Goal: Download file/media

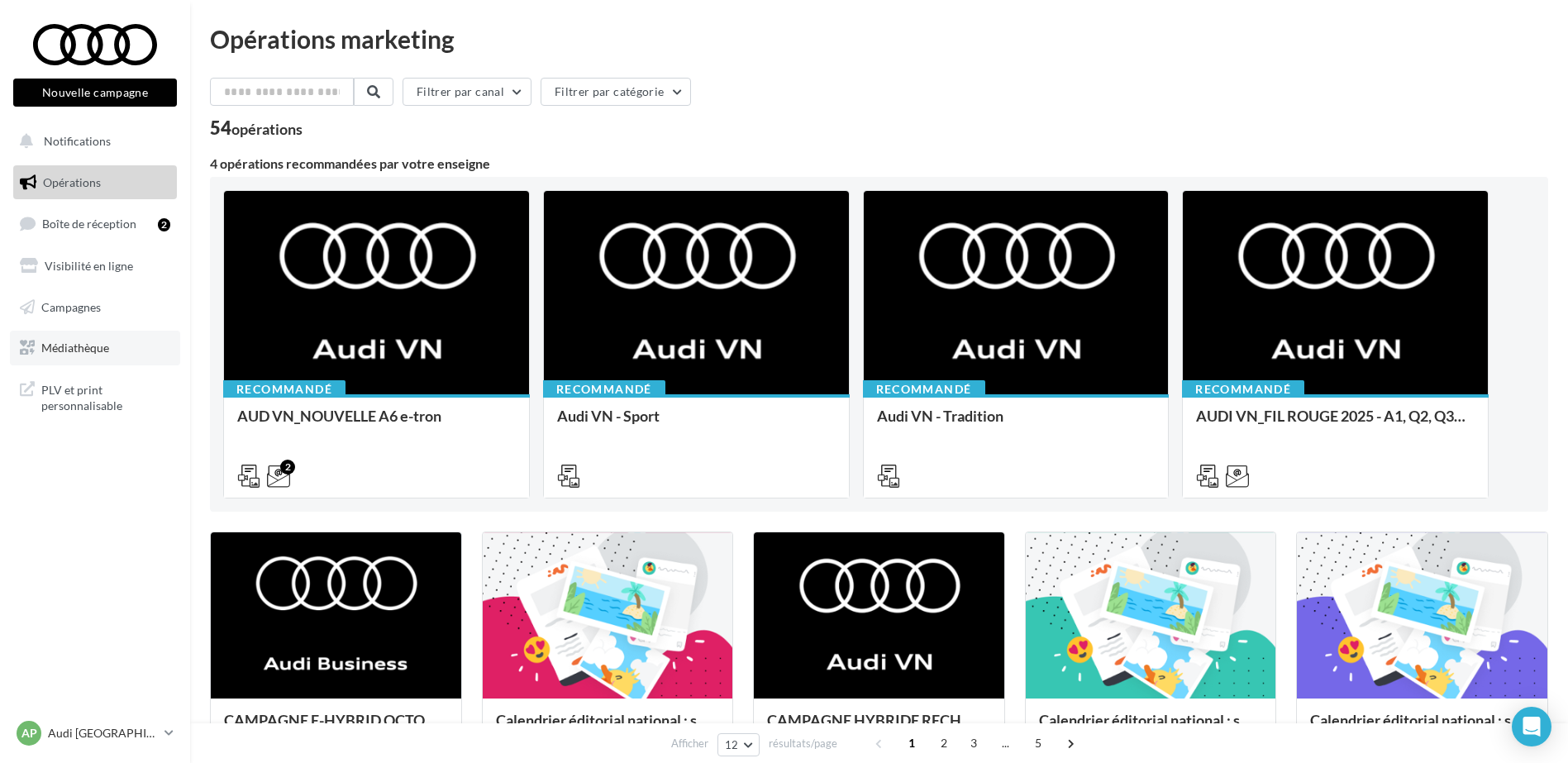
click at [118, 335] on link "Médiathèque" at bounding box center [95, 347] width 170 height 35
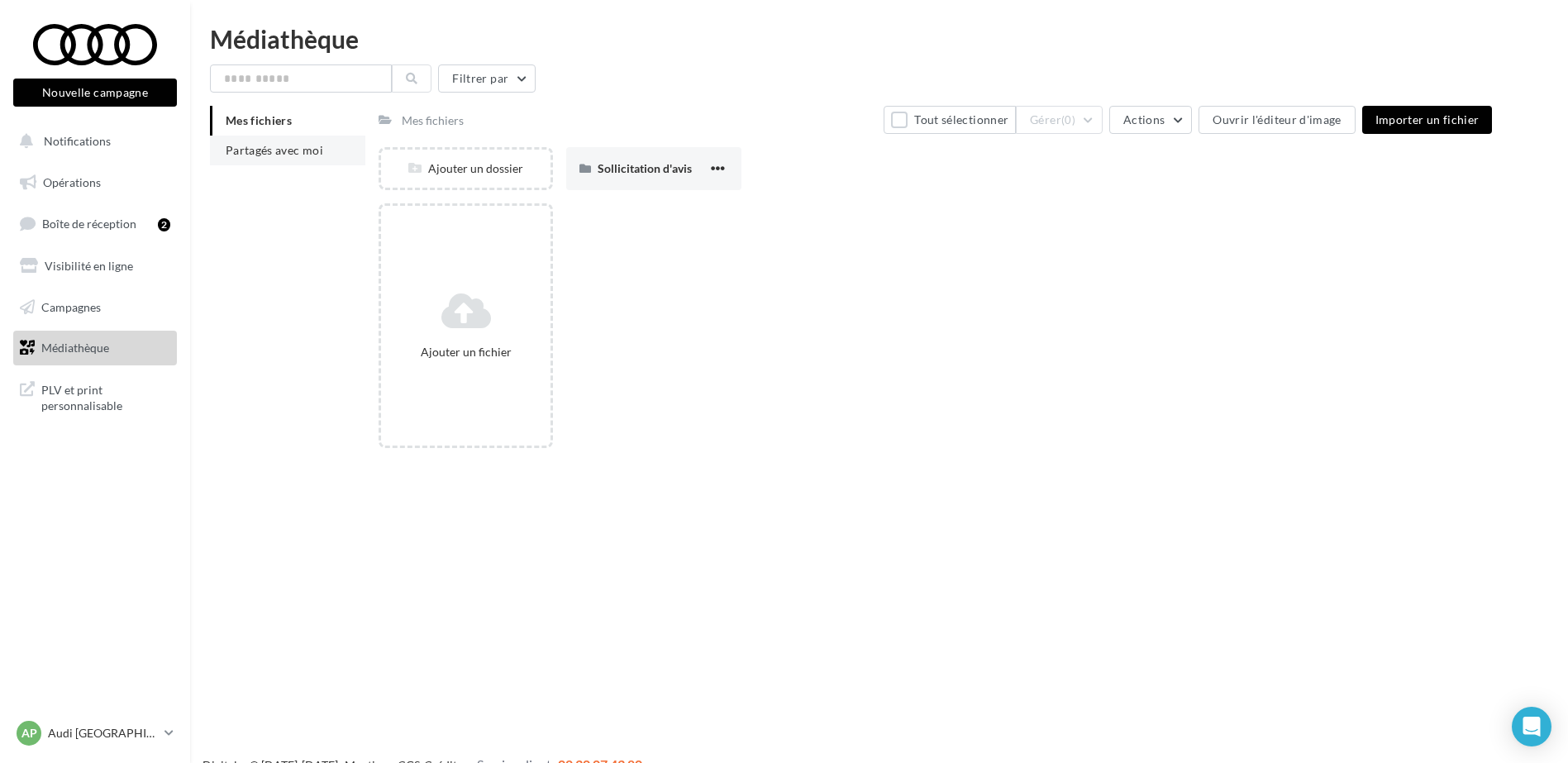
click at [291, 157] on li "Partagés avec moi" at bounding box center [287, 150] width 155 height 30
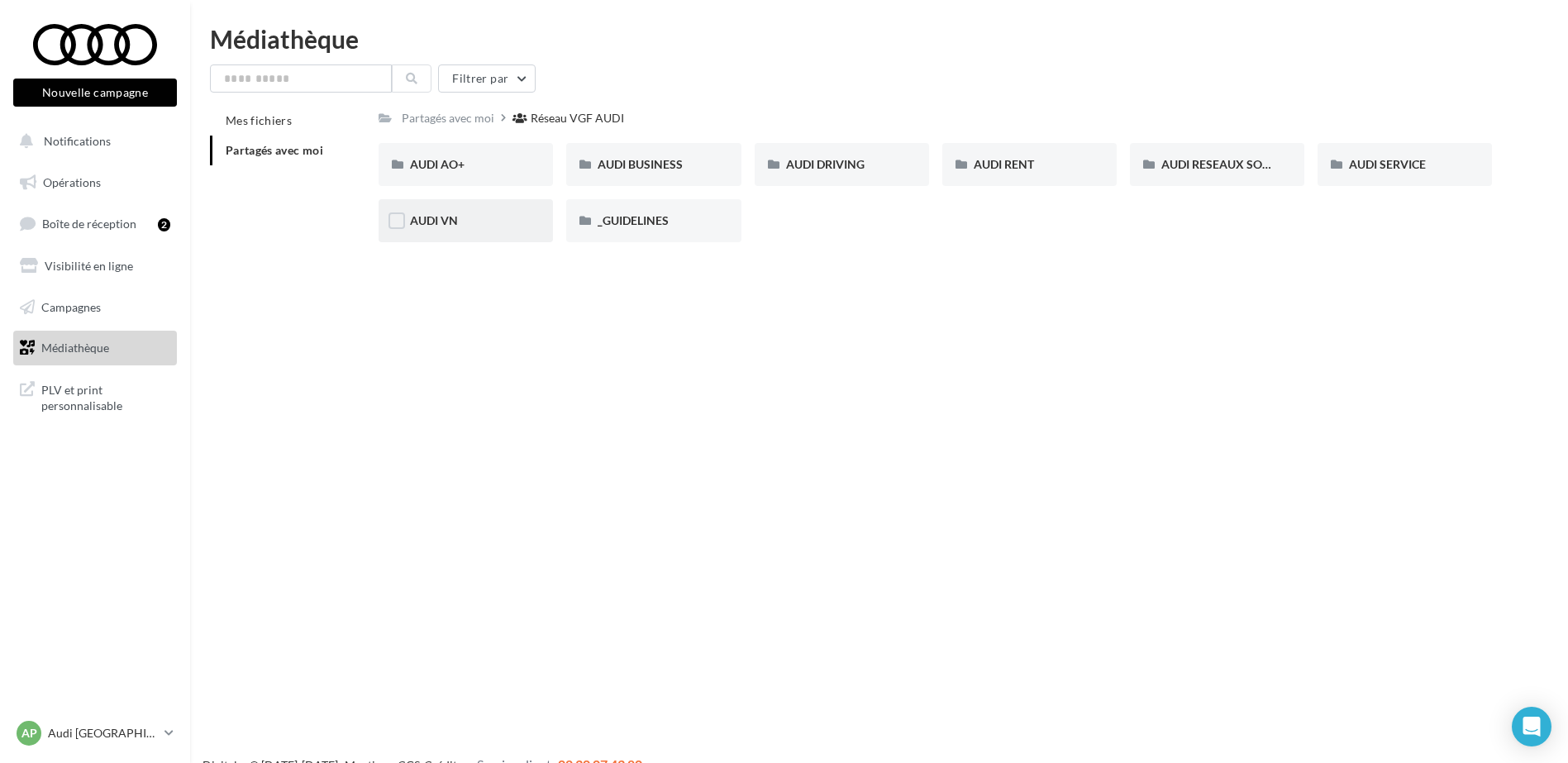
click at [494, 209] on div "AUDI VN" at bounding box center [466, 220] width 175 height 43
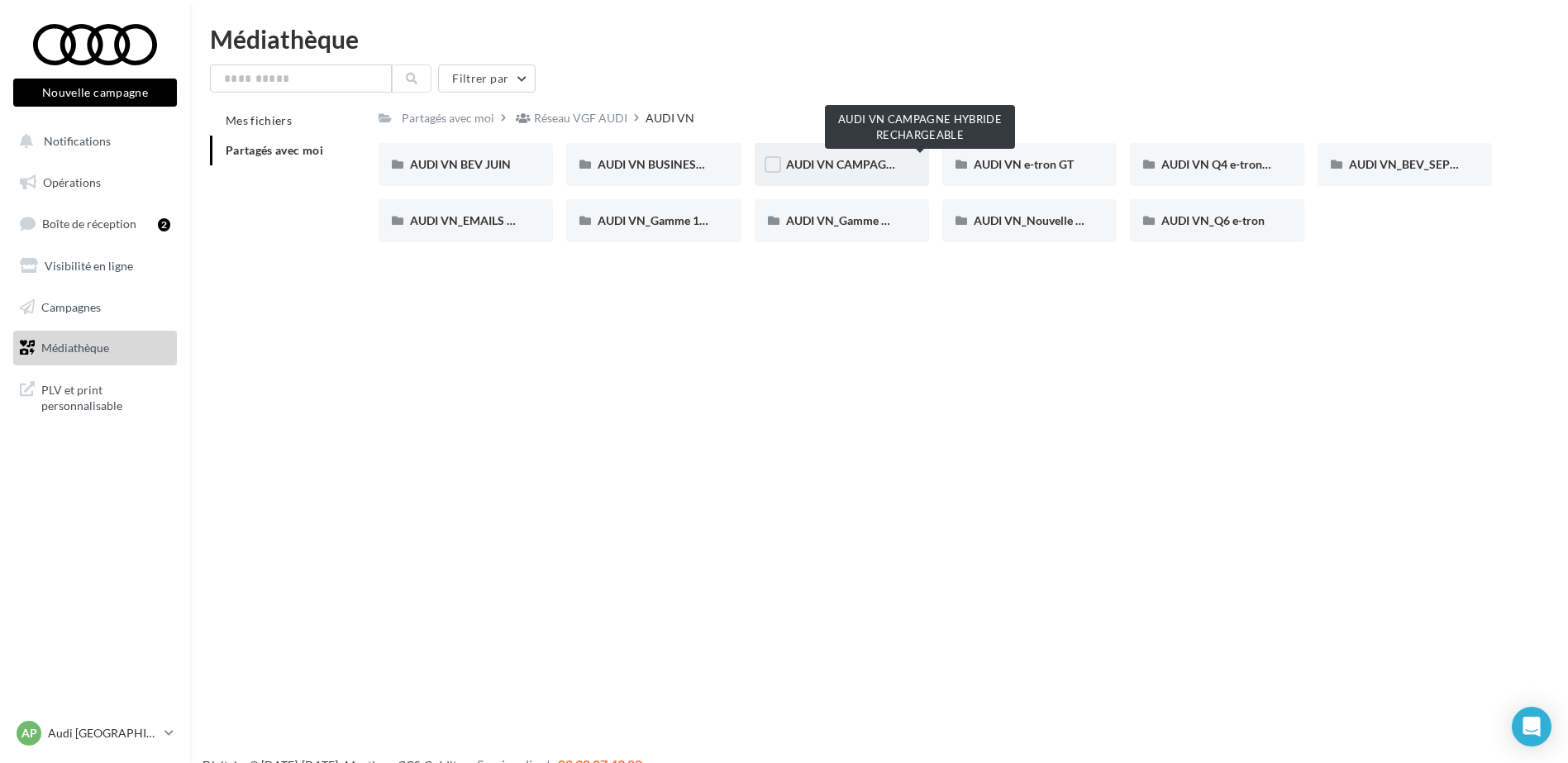
click at [852, 161] on span "AUDI VN CAMPAGNE HYBRIDE RECHARGEABLE" at bounding box center [916, 163] width 259 height 14
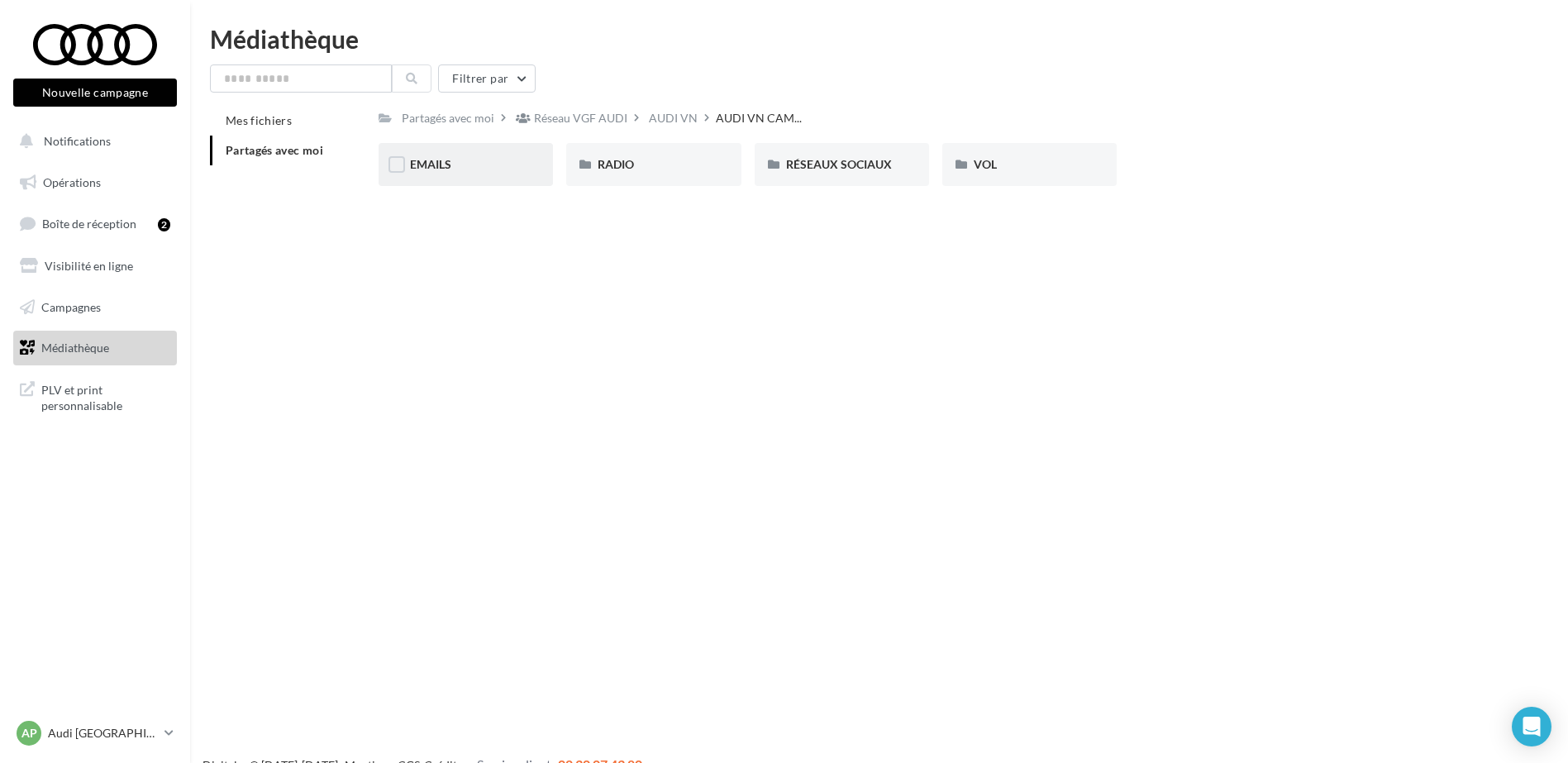
click at [474, 153] on div "EMAILS" at bounding box center [466, 164] width 175 height 43
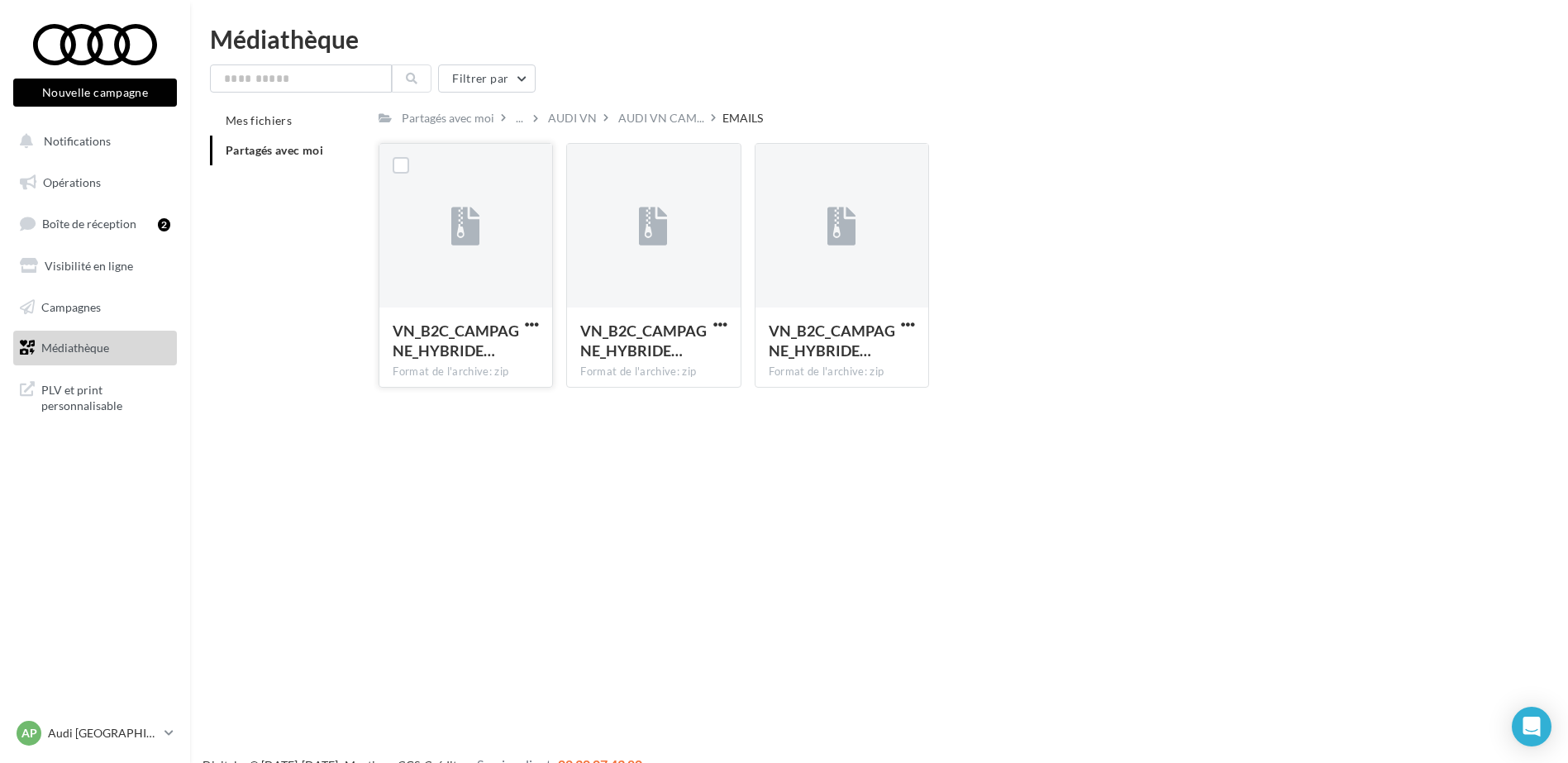
click at [536, 318] on span "button" at bounding box center [532, 324] width 14 height 14
drag, startPoint x: 529, startPoint y: 342, endPoint x: 600, endPoint y: 336, distance: 71.3
click at [529, 343] on button "Télécharger" at bounding box center [459, 357] width 165 height 43
click at [720, 326] on span "button" at bounding box center [720, 324] width 14 height 14
click at [694, 340] on button "Télécharger" at bounding box center [647, 357] width 165 height 43
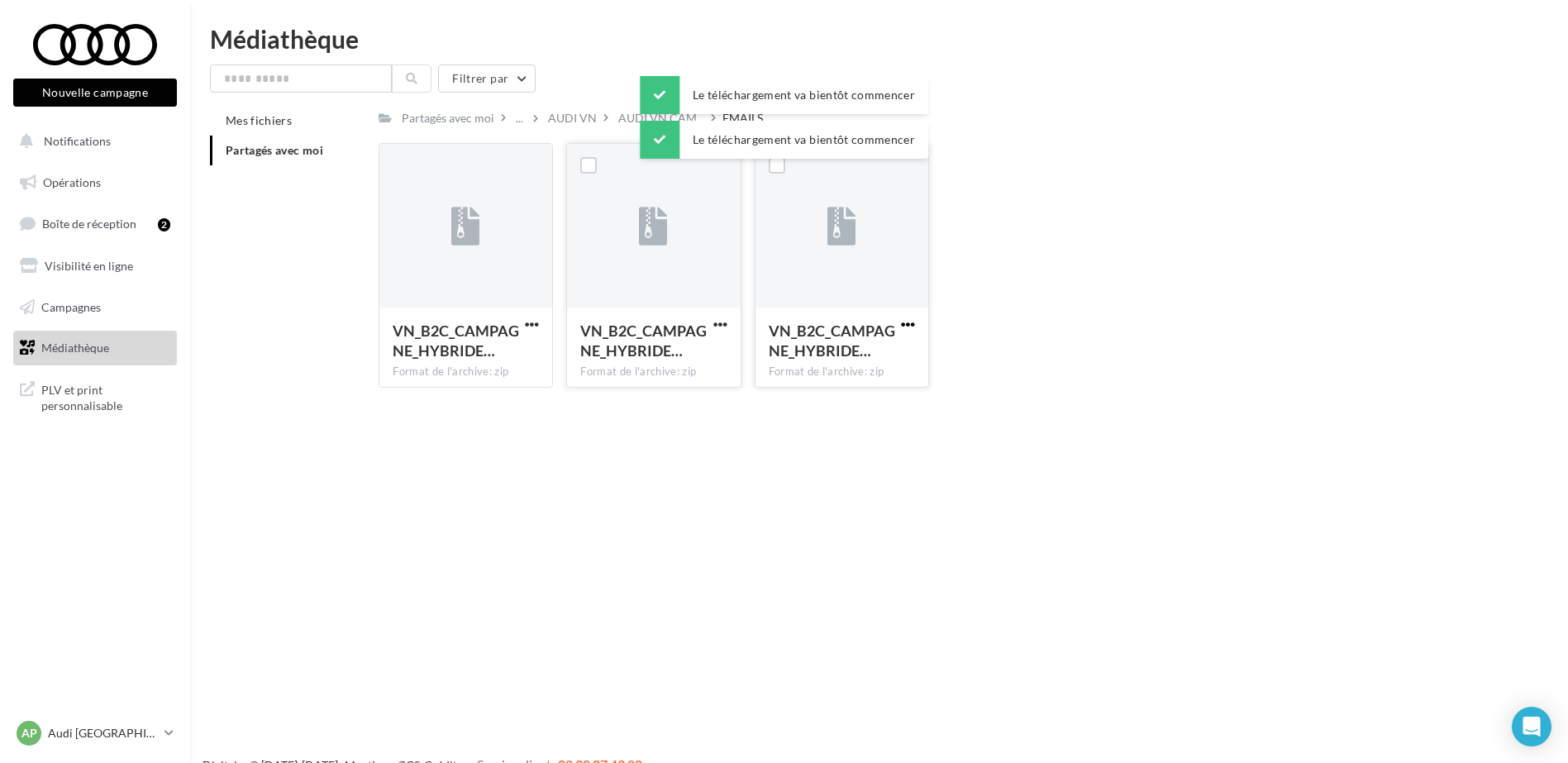
click at [910, 319] on span "button" at bounding box center [908, 324] width 14 height 14
drag, startPoint x: 864, startPoint y: 352, endPoint x: 847, endPoint y: 359, distance: 18.4
click at [863, 352] on button "Télécharger" at bounding box center [835, 357] width 165 height 43
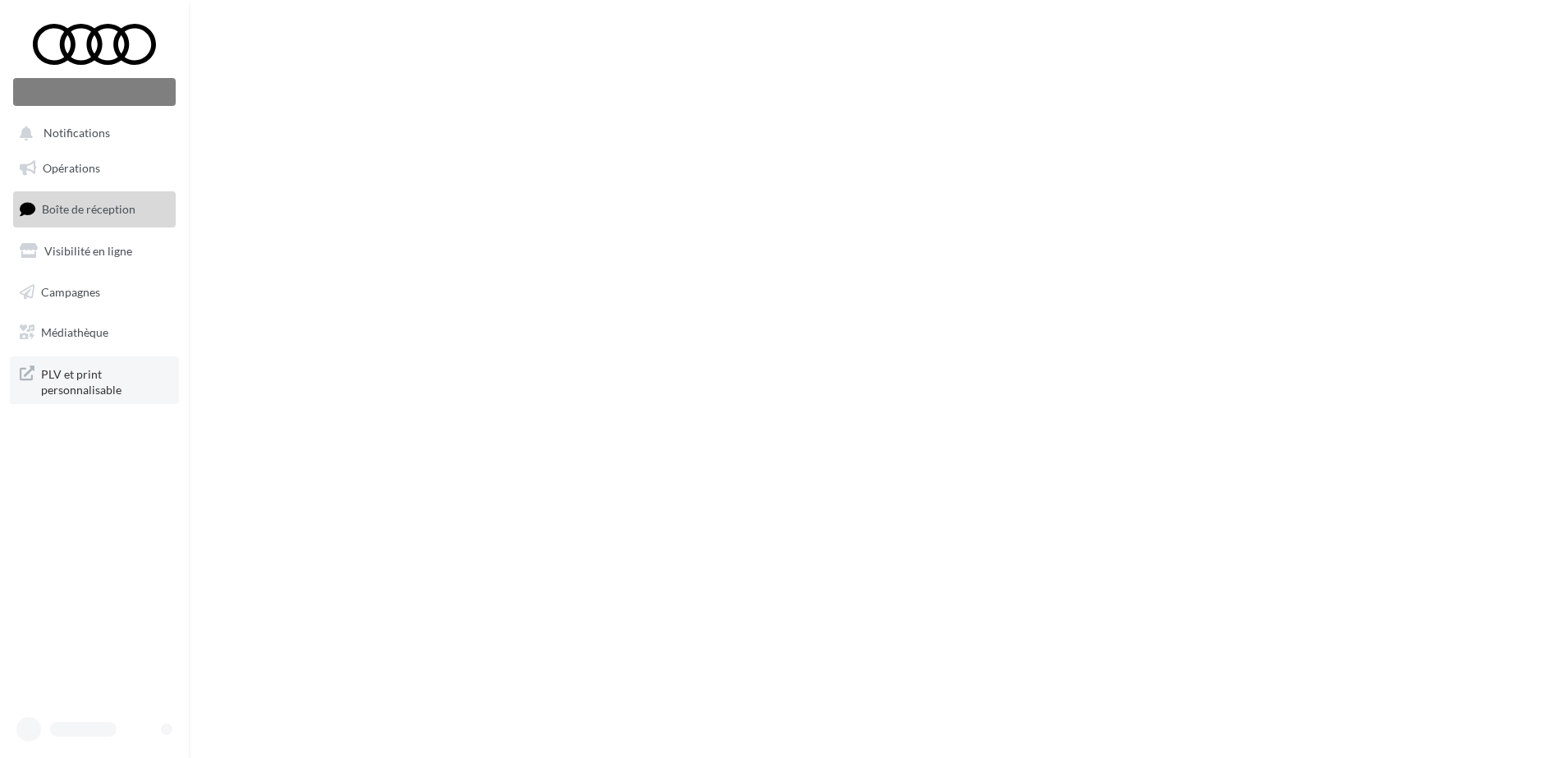
click at [98, 382] on span "PLV et print personnalisable" at bounding box center [105, 380] width 128 height 35
